Goal: Information Seeking & Learning: Understand process/instructions

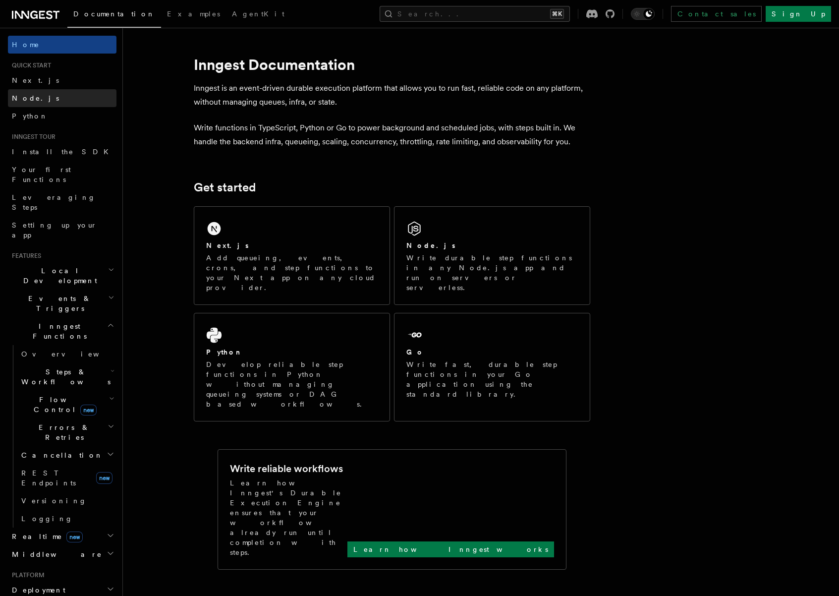
click at [42, 94] on link "Node.js" at bounding box center [62, 98] width 109 height 18
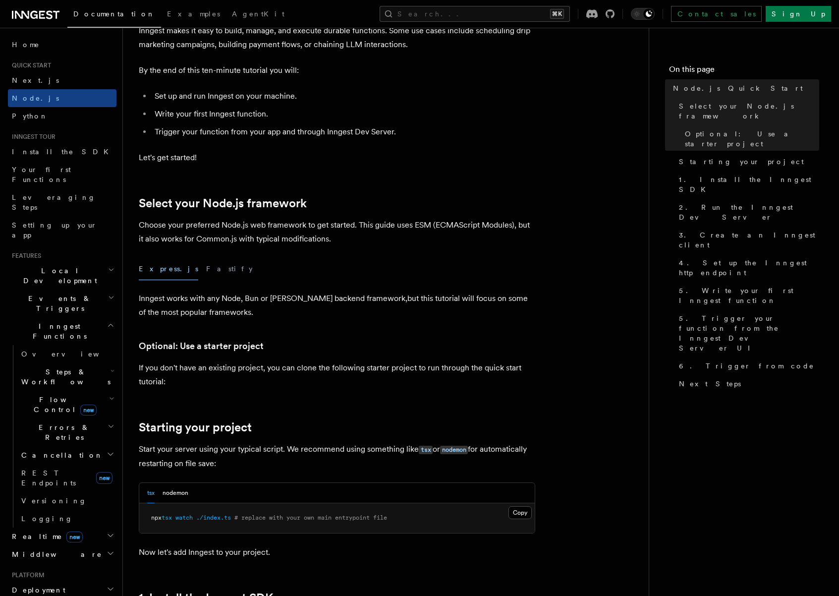
scroll to position [336, 0]
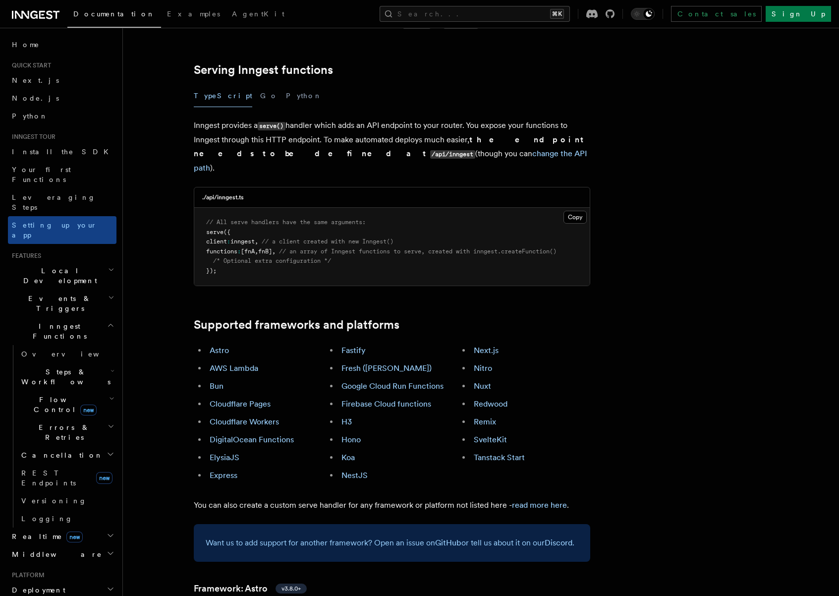
scroll to position [338, 0]
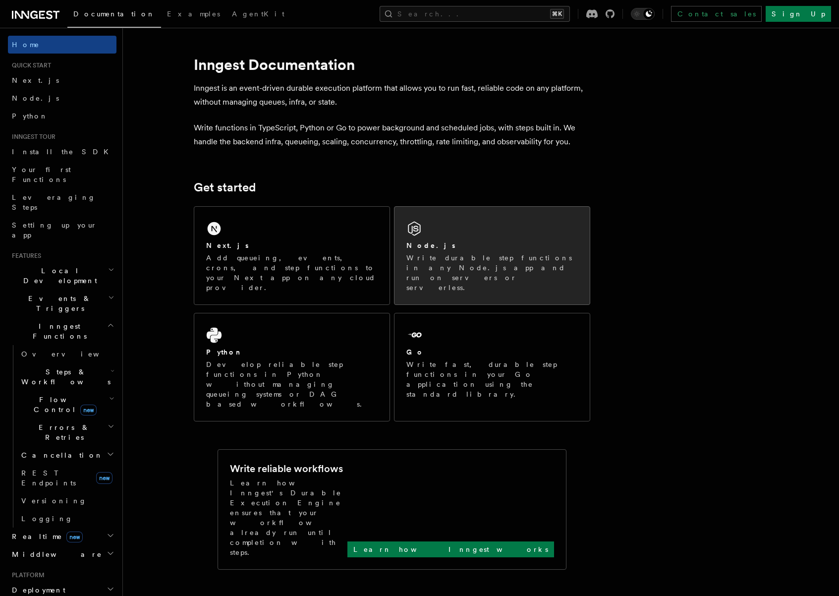
click at [437, 248] on div "Node.js" at bounding box center [491, 245] width 171 height 10
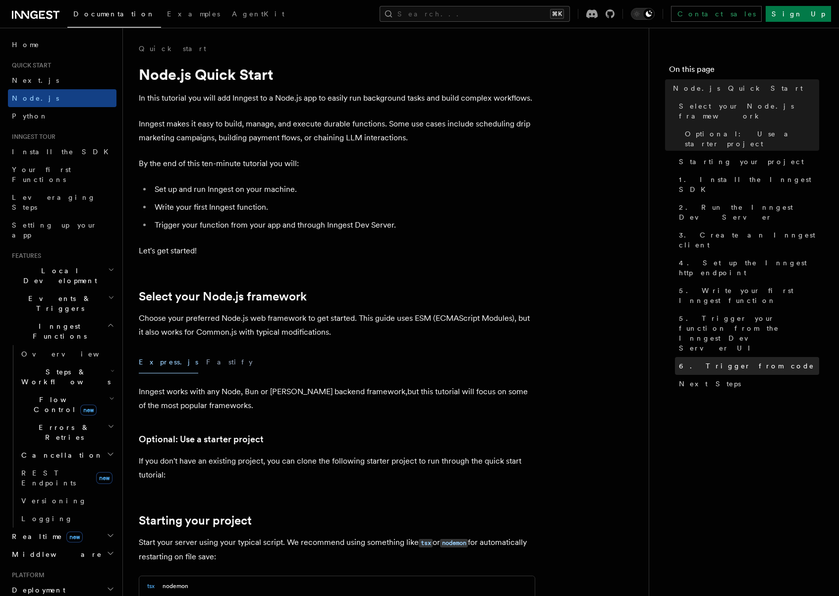
click at [720, 361] on span "6. Trigger from code" at bounding box center [746, 366] width 135 height 10
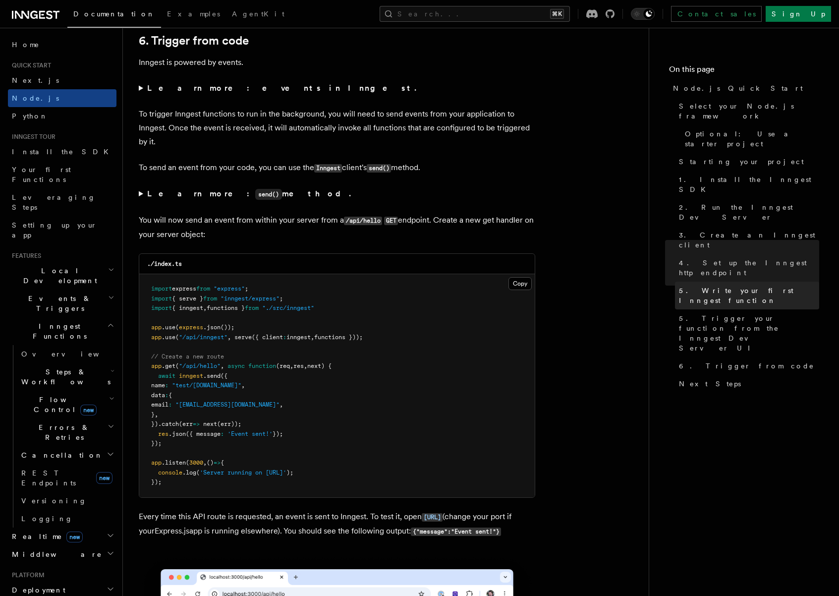
click at [711, 285] on span "5. Write your first Inngest function" at bounding box center [749, 295] width 140 height 20
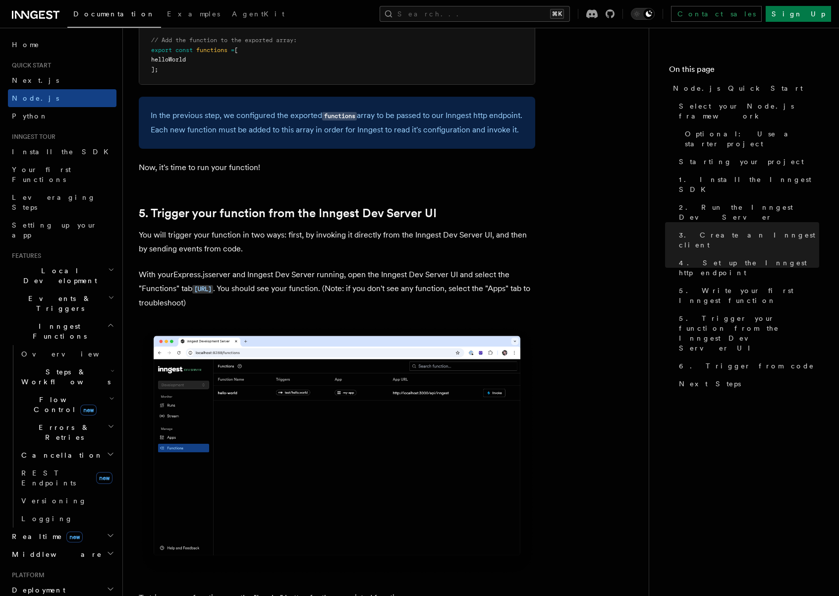
scroll to position [2182, 0]
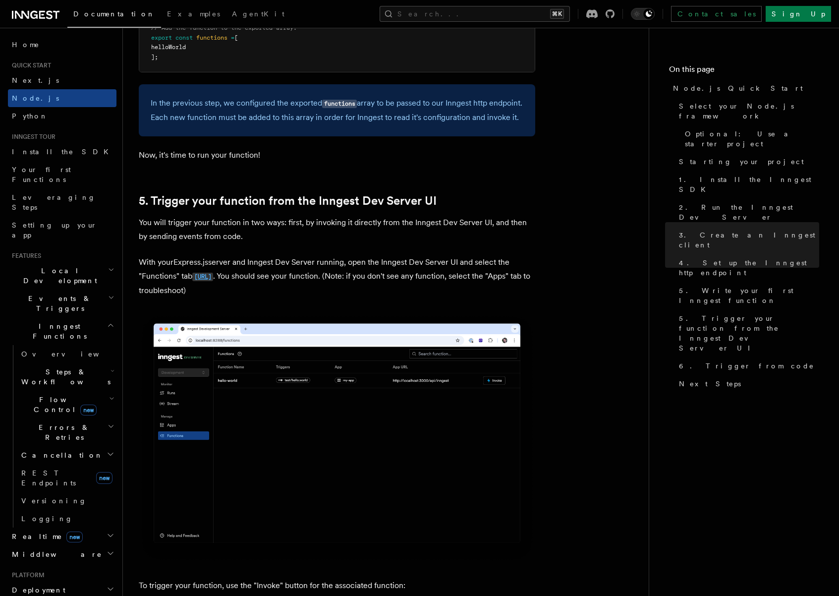
click at [213, 281] on code "http://localhost:8288/functions" at bounding box center [202, 277] width 21 height 8
